Goal: Information Seeking & Learning: Learn about a topic

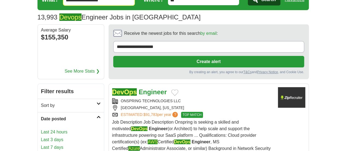
click at [41, 136] on link "Last 3 days" at bounding box center [71, 139] width 60 height 7
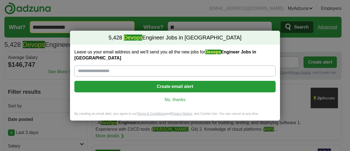
click at [174, 97] on link "No, thanks" at bounding box center [175, 100] width 193 height 6
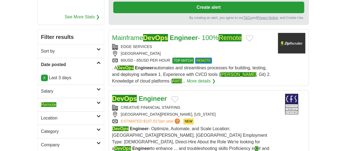
scroll to position [82, 0]
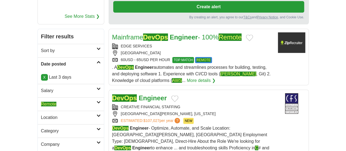
click at [192, 104] on div "CREATIVE FINANCIAL STAFFING" at bounding box center [192, 107] width 161 height 6
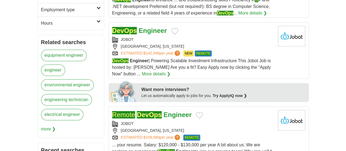
scroll to position [246, 0]
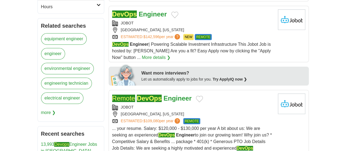
click at [192, 118] on div "ESTIMATED: $109,080 per year ? REMOTE" at bounding box center [192, 121] width 161 height 6
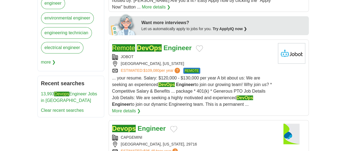
scroll to position [301, 0]
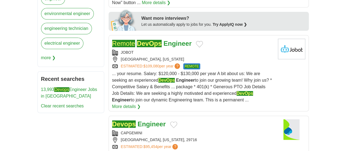
click at [213, 137] on div "FORT MILL, SOUTH CAROLINA, 29716" at bounding box center [192, 140] width 161 height 6
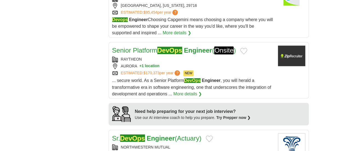
scroll to position [438, 0]
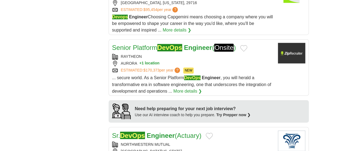
click at [196, 148] on div "MILWAUKEE, WISCONSIN, 53205" at bounding box center [192, 151] width 161 height 6
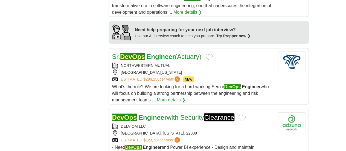
scroll to position [520, 0]
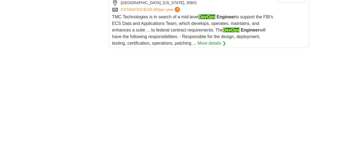
scroll to position [793, 0]
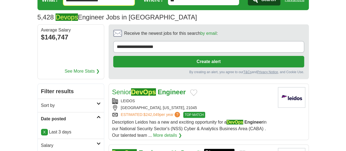
click at [199, 98] on div "LEIDOS" at bounding box center [192, 101] width 161 height 6
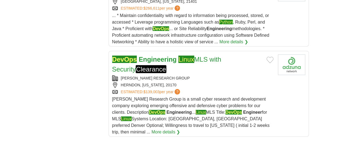
scroll to position [848, 0]
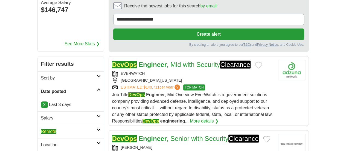
click at [68, 128] on h2 "Remote" at bounding box center [69, 131] width 56 height 7
click at [41, 142] on em "Remote" at bounding box center [48, 144] width 15 height 5
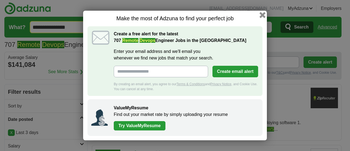
click at [262, 14] on button "button" at bounding box center [263, 15] width 6 height 6
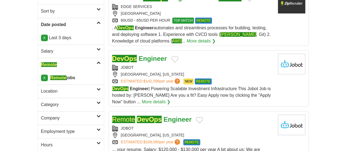
scroll to position [164, 0]
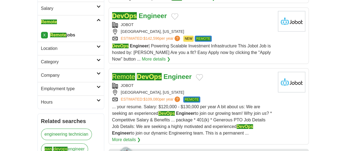
click at [195, 89] on div "[GEOGRAPHIC_DATA], [US_STATE]" at bounding box center [192, 92] width 161 height 6
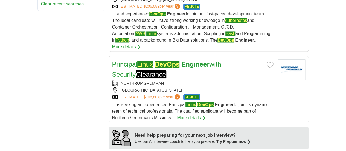
scroll to position [438, 0]
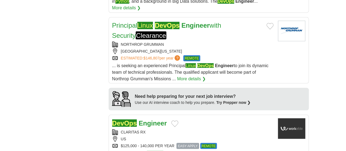
scroll to position [492, 0]
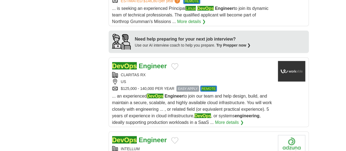
scroll to position [547, 0]
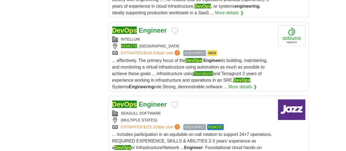
scroll to position [656, 0]
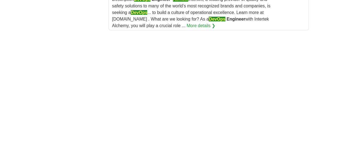
scroll to position [875, 0]
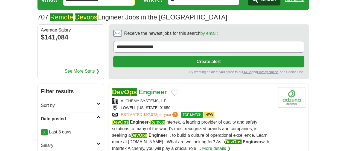
click at [203, 98] on div "ALCHEMY SYSTEMS, L.P." at bounding box center [192, 101] width 161 height 6
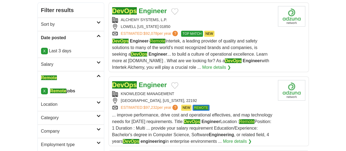
scroll to position [109, 0]
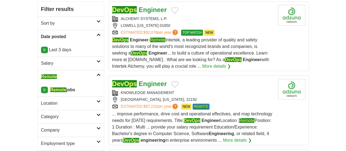
click at [210, 90] on div "KNOWLEDGE MANAGEMENT" at bounding box center [192, 93] width 161 height 6
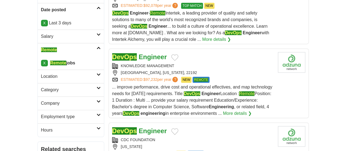
scroll to position [137, 0]
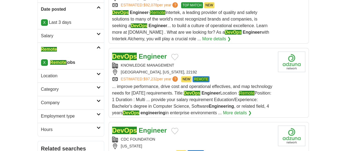
click at [197, 136] on div "CDC FOUNDATION" at bounding box center [192, 139] width 161 height 6
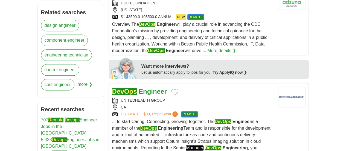
scroll to position [273, 0]
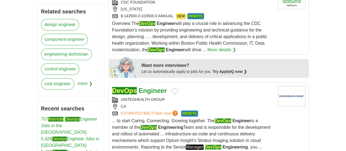
click at [193, 103] on div "CA" at bounding box center [192, 106] width 161 height 6
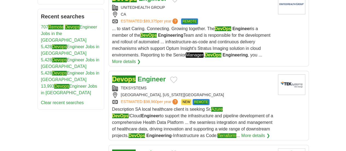
scroll to position [383, 0]
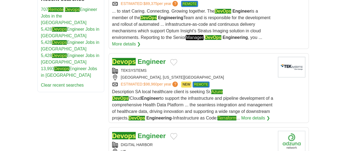
click at [198, 141] on div "DIGITAL HARBOR" at bounding box center [192, 144] width 161 height 6
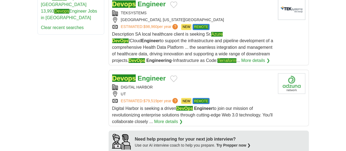
scroll to position [547, 0]
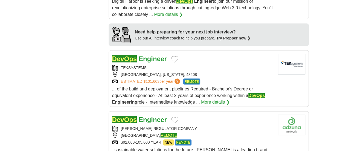
click at [208, 115] on div "DevOps Engineer" at bounding box center [192, 120] width 161 height 10
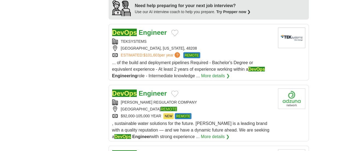
scroll to position [574, 0]
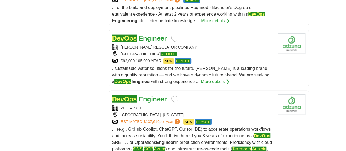
scroll to position [629, 0]
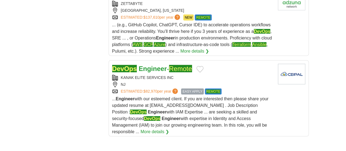
scroll to position [738, 0]
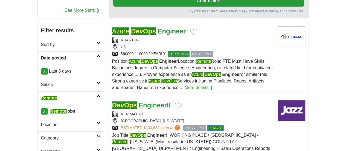
scroll to position [109, 0]
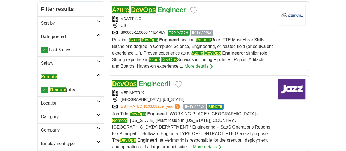
click at [191, 90] on div "VERIMATRIX" at bounding box center [192, 93] width 161 height 6
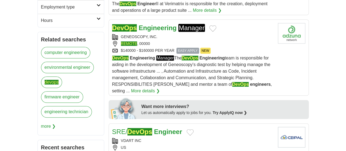
scroll to position [246, 0]
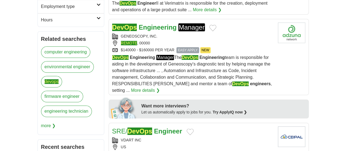
click at [194, 137] on div "VDART INC [GEOGRAPHIC_DATA] $70 / HOURLY EASY APPLY REMOTE" at bounding box center [192, 147] width 161 height 20
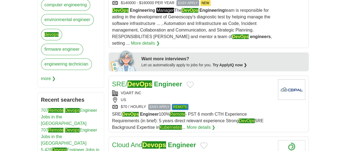
scroll to position [301, 0]
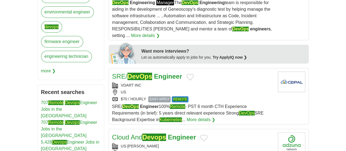
click at [195, 150] on div "[GEOGRAPHIC_DATA], [US_STATE], 90001" at bounding box center [192, 153] width 161 height 6
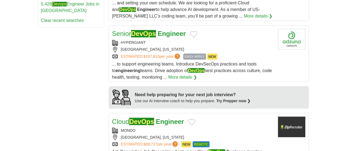
scroll to position [520, 0]
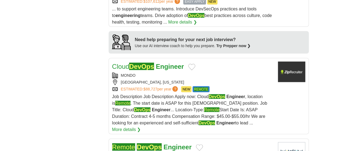
click at [221, 86] on div "ESTIMATED: $88,727 per year ? NEW REMOTE" at bounding box center [192, 89] width 161 height 6
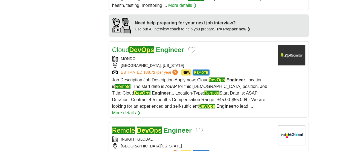
scroll to position [547, 0]
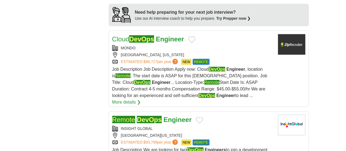
click at [214, 126] on div "INSIGHT GLOBAL" at bounding box center [192, 129] width 161 height 6
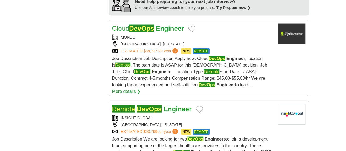
scroll to position [574, 0]
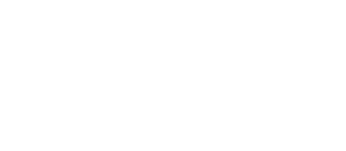
scroll to position [1012, 0]
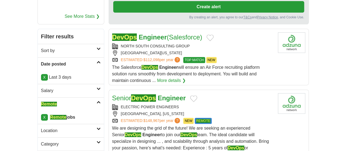
click at [196, 104] on div "ELECTRIC POWER ENGINEERS" at bounding box center [192, 107] width 161 height 6
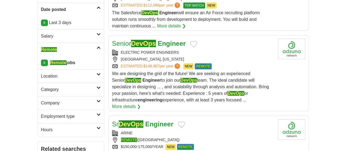
scroll to position [137, 0]
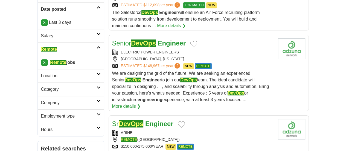
click at [201, 136] on div "REMOTE (UNITED STATES OF AMERICA)" at bounding box center [192, 139] width 161 height 6
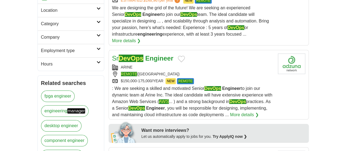
scroll to position [219, 0]
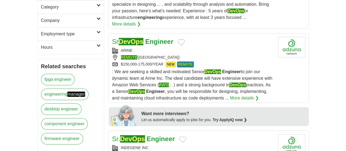
drag, startPoint x: 196, startPoint y: 90, endPoint x: 78, endPoint y: 59, distance: 121.4
click at [196, 145] on div "INDEGENE INC" at bounding box center [192, 148] width 161 height 6
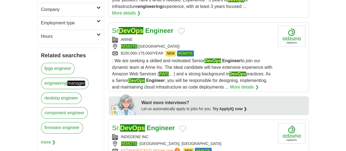
scroll to position [273, 0]
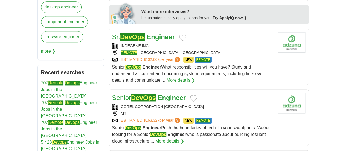
scroll to position [328, 0]
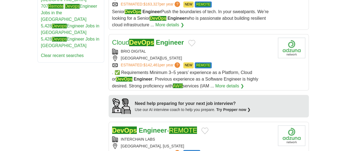
scroll to position [438, 0]
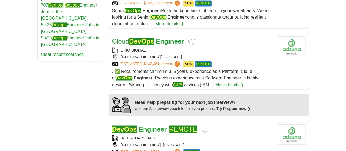
click at [204, 135] on div "INTERCHAIN LABS" at bounding box center [192, 138] width 161 height 6
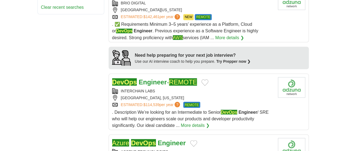
scroll to position [492, 0]
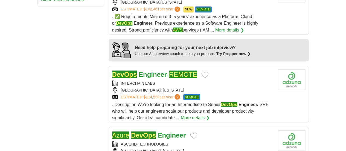
click at [213, 148] on div "CHICAGO, ILLINOIS" at bounding box center [192, 151] width 161 height 6
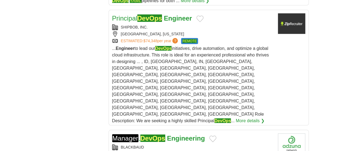
scroll to position [738, 0]
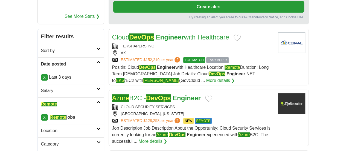
scroll to position [109, 0]
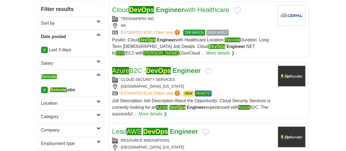
click at [208, 83] on div "ATLANTA, GEORGIA" at bounding box center [192, 86] width 161 height 6
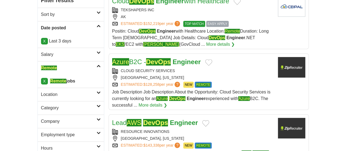
scroll to position [137, 0]
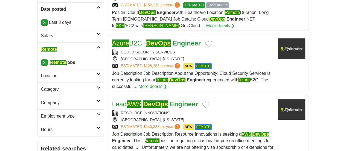
click at [211, 117] on div "MADISON, WISCONSIN" at bounding box center [192, 120] width 161 height 6
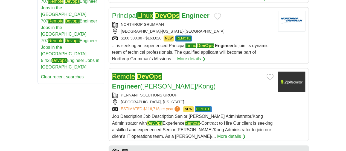
scroll to position [438, 0]
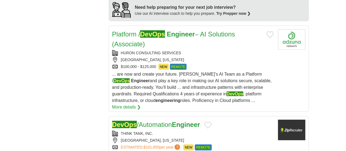
scroll to position [547, 0]
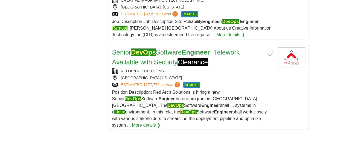
scroll to position [766, 0]
